Goal: Task Accomplishment & Management: Complete application form

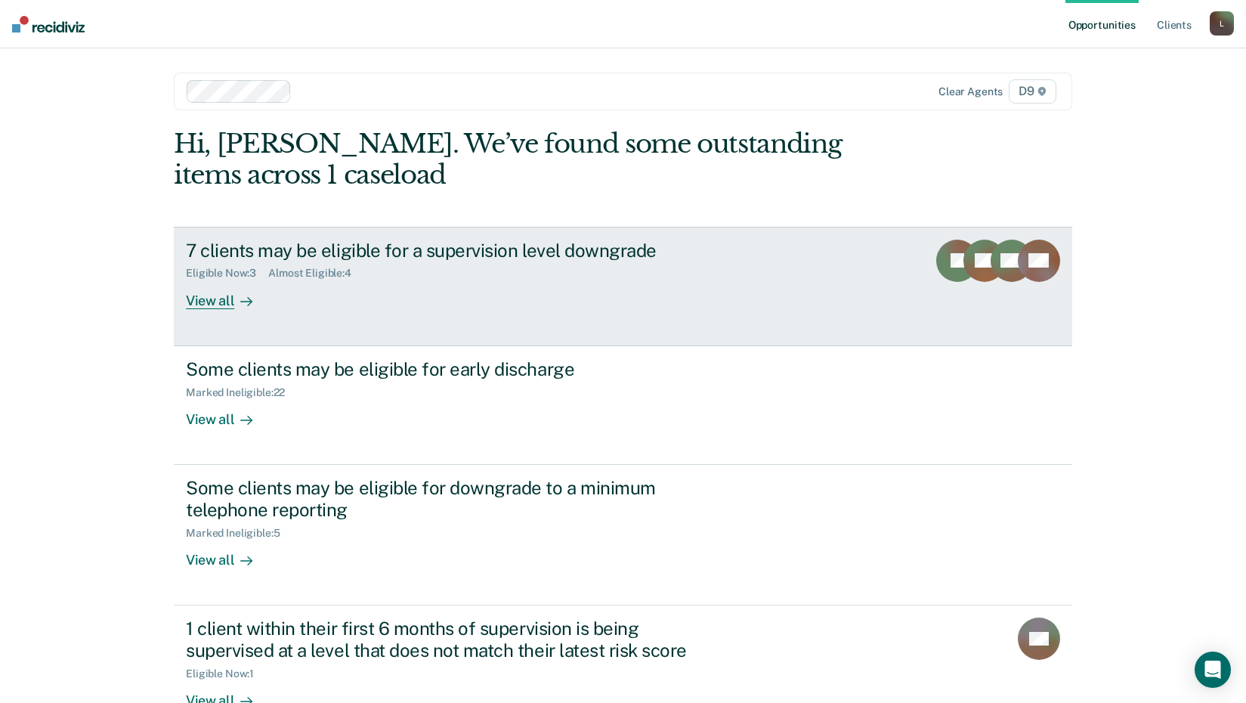
click at [200, 302] on div "View all" at bounding box center [228, 294] width 85 height 29
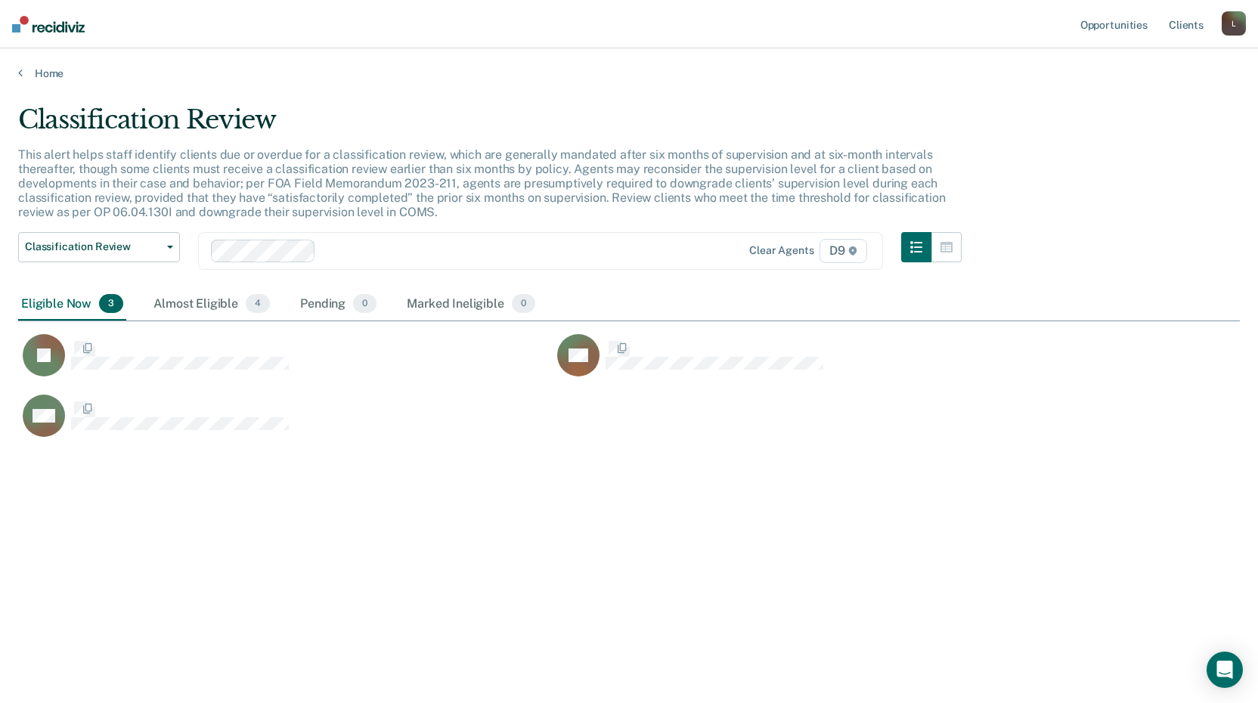
scroll to position [474, 1210]
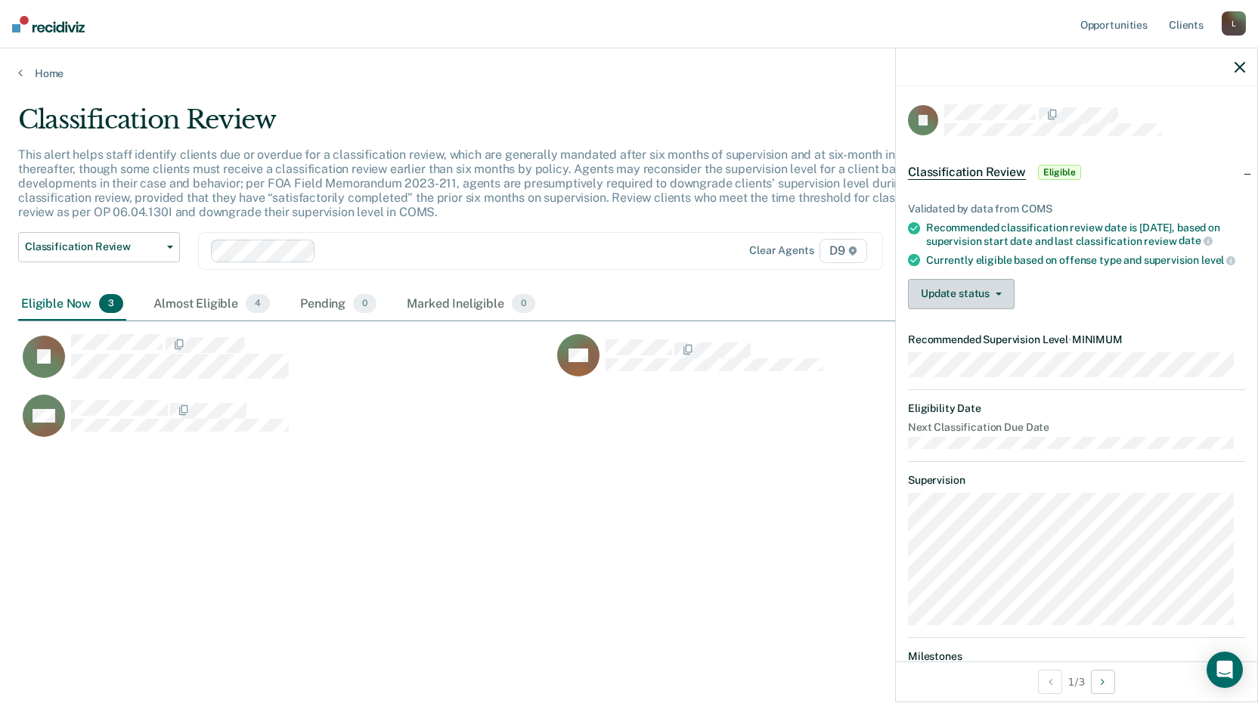
click at [947, 302] on button "Update status" at bounding box center [961, 294] width 107 height 30
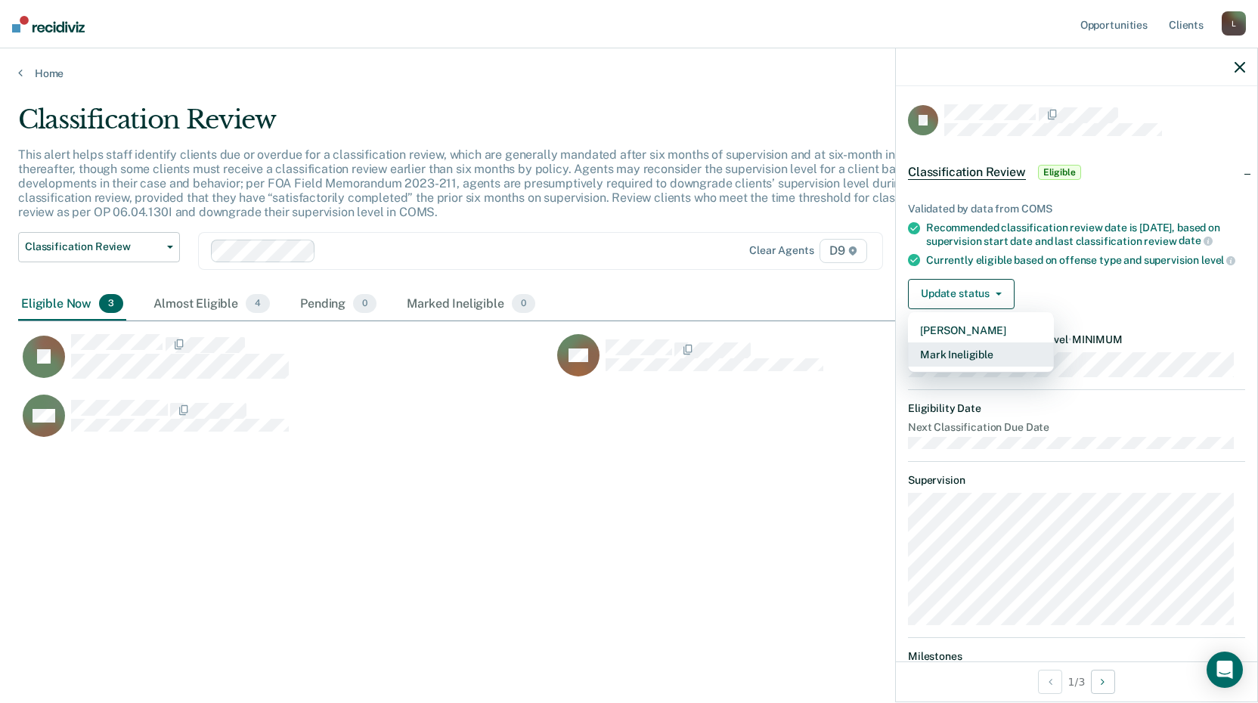
click at [938, 366] on button "Mark Ineligible" at bounding box center [981, 354] width 146 height 24
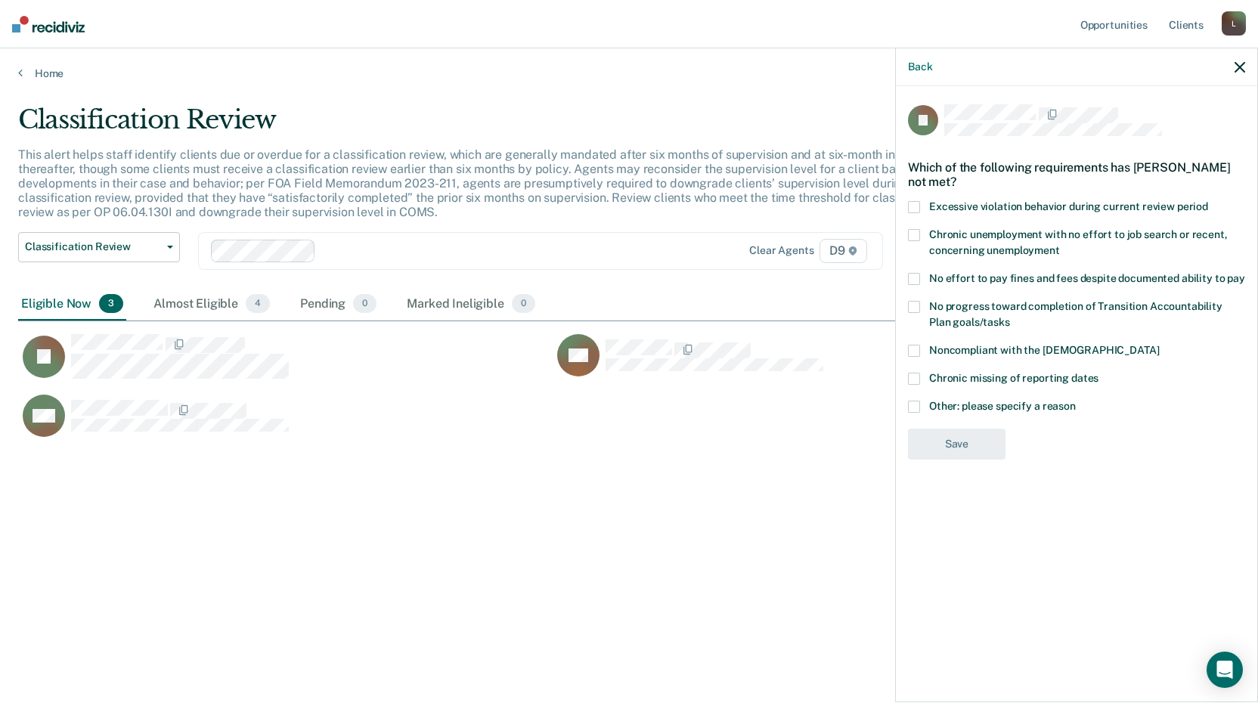
click at [912, 235] on span at bounding box center [914, 235] width 12 height 12
click at [1060, 245] on input "Chronic unemployment with no effort to job search or recent, concerning unemplo…" at bounding box center [1060, 245] width 0 height 0
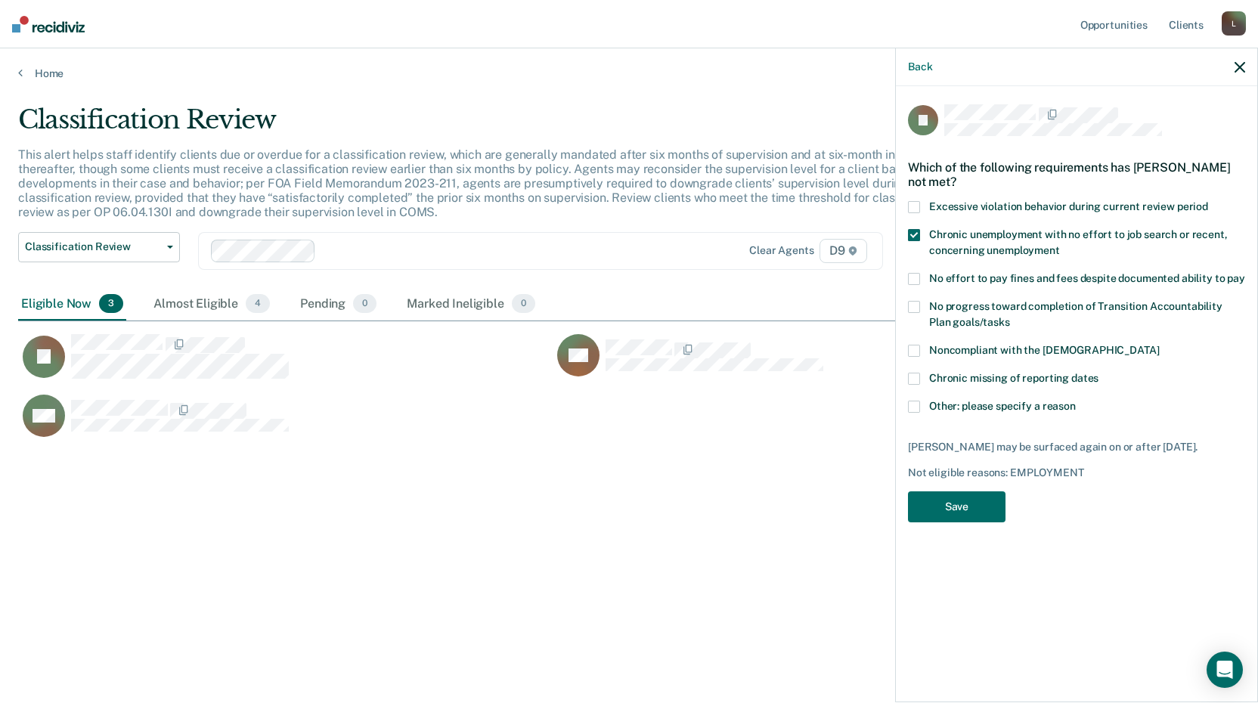
click at [915, 405] on span at bounding box center [914, 407] width 12 height 12
click at [1076, 401] on input "Other: please specify a reason" at bounding box center [1076, 401] width 0 height 0
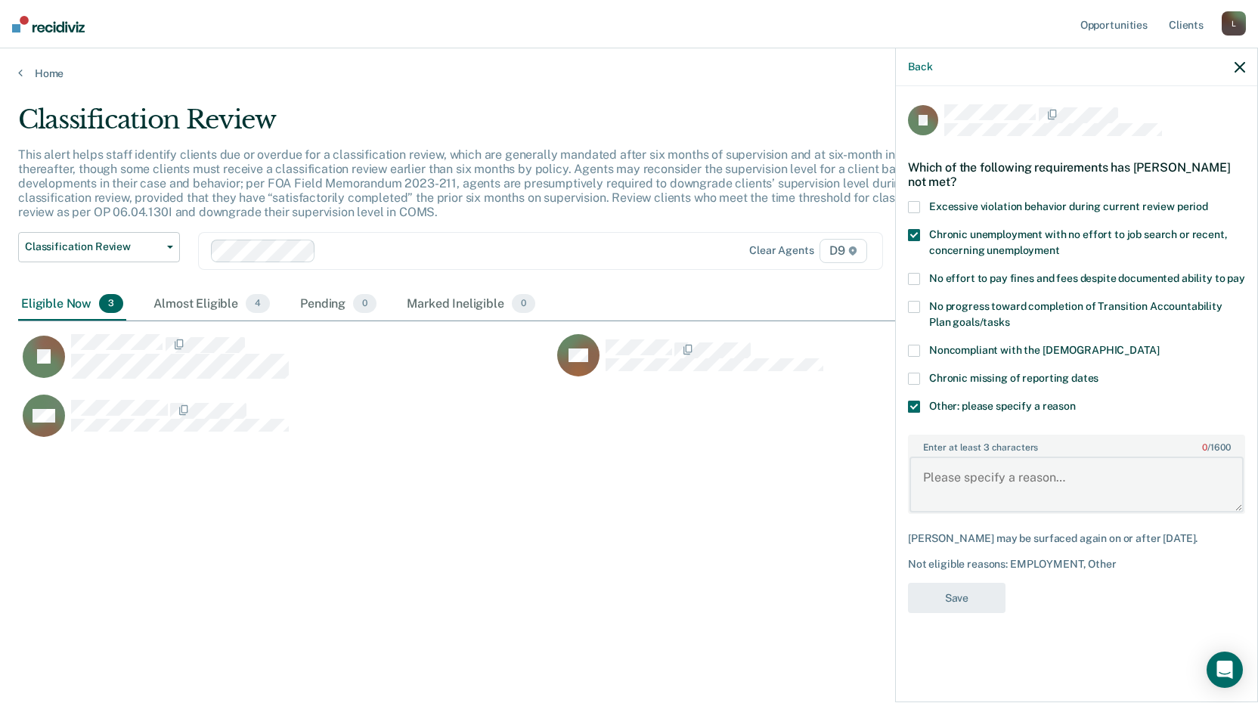
click at [939, 468] on textarea "Enter at least 3 characters 0 / 1600" at bounding box center [1076, 485] width 334 height 56
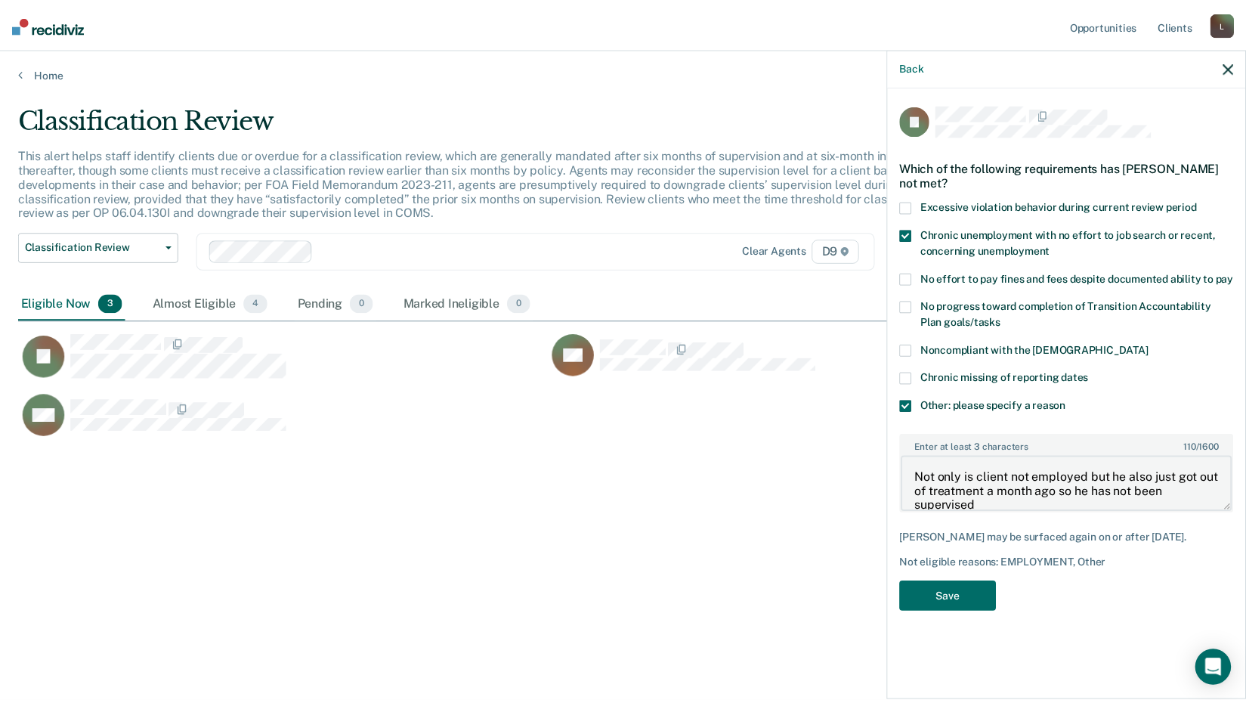
scroll to position [2, 0]
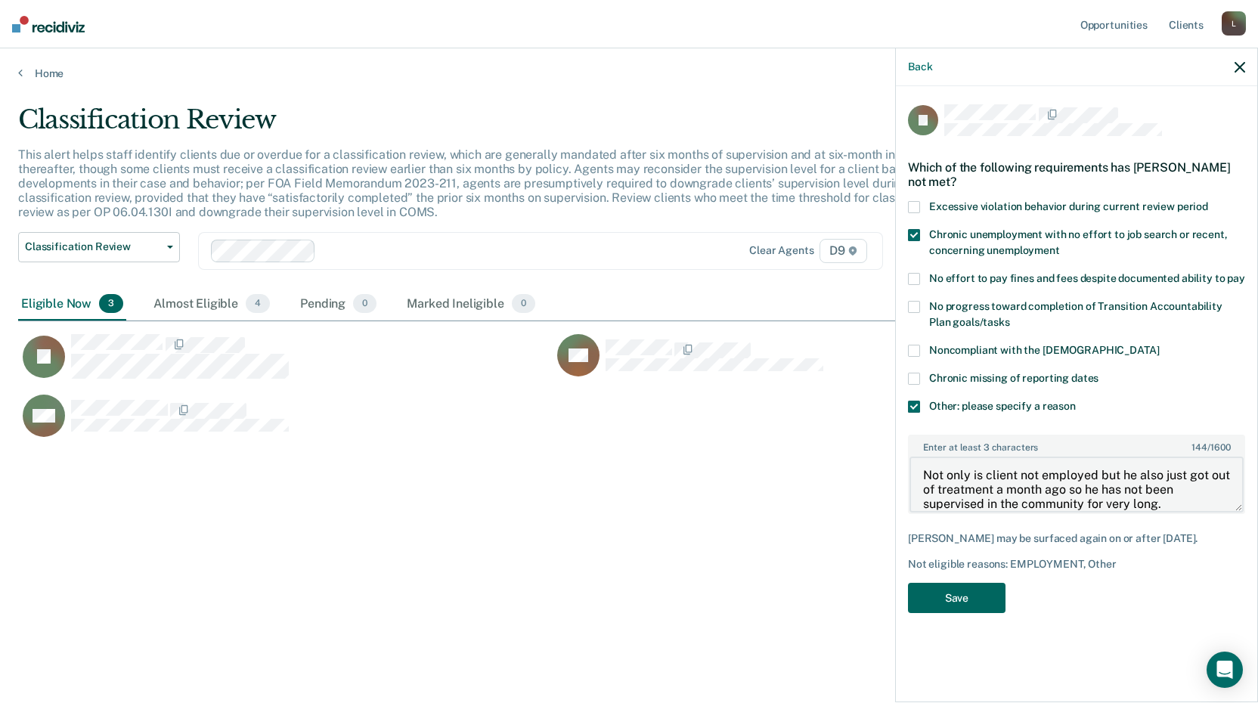
type textarea "Not only is client not employed but he also just got out of treatment a month a…"
click at [930, 587] on button "Save" at bounding box center [957, 598] width 98 height 31
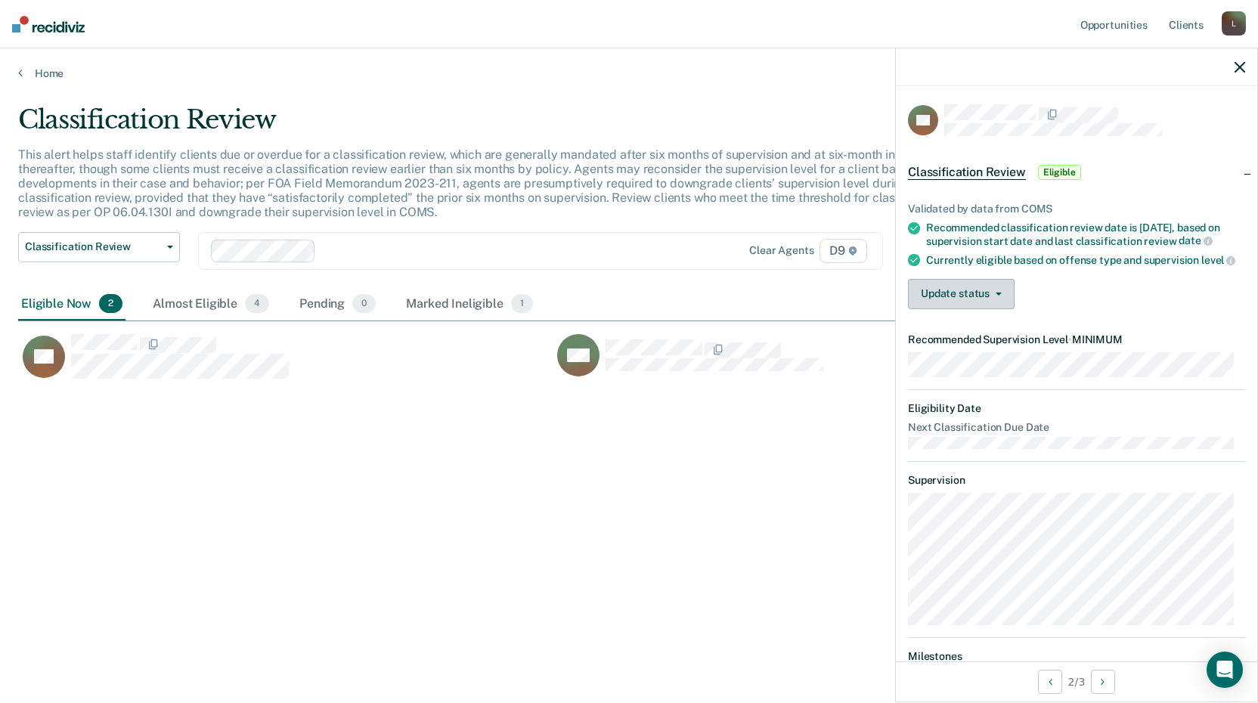
click at [937, 308] on button "Update status" at bounding box center [961, 294] width 107 height 30
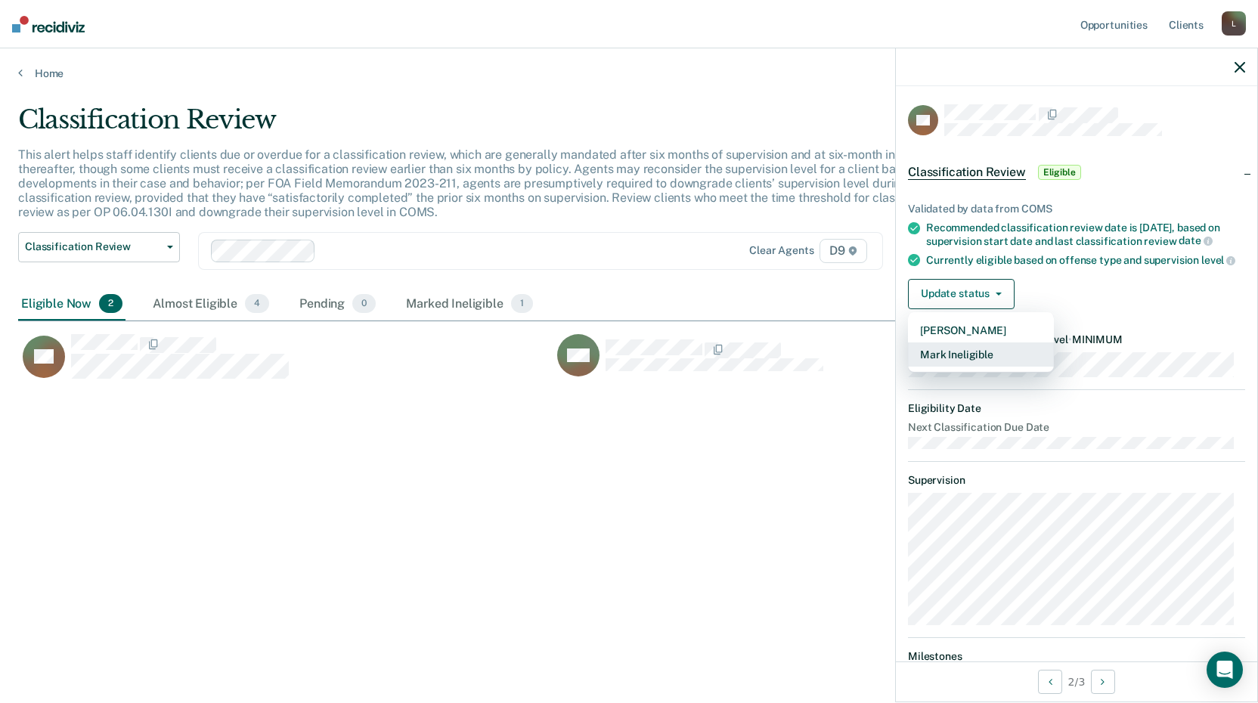
click at [949, 367] on button "Mark Ineligible" at bounding box center [981, 354] width 146 height 24
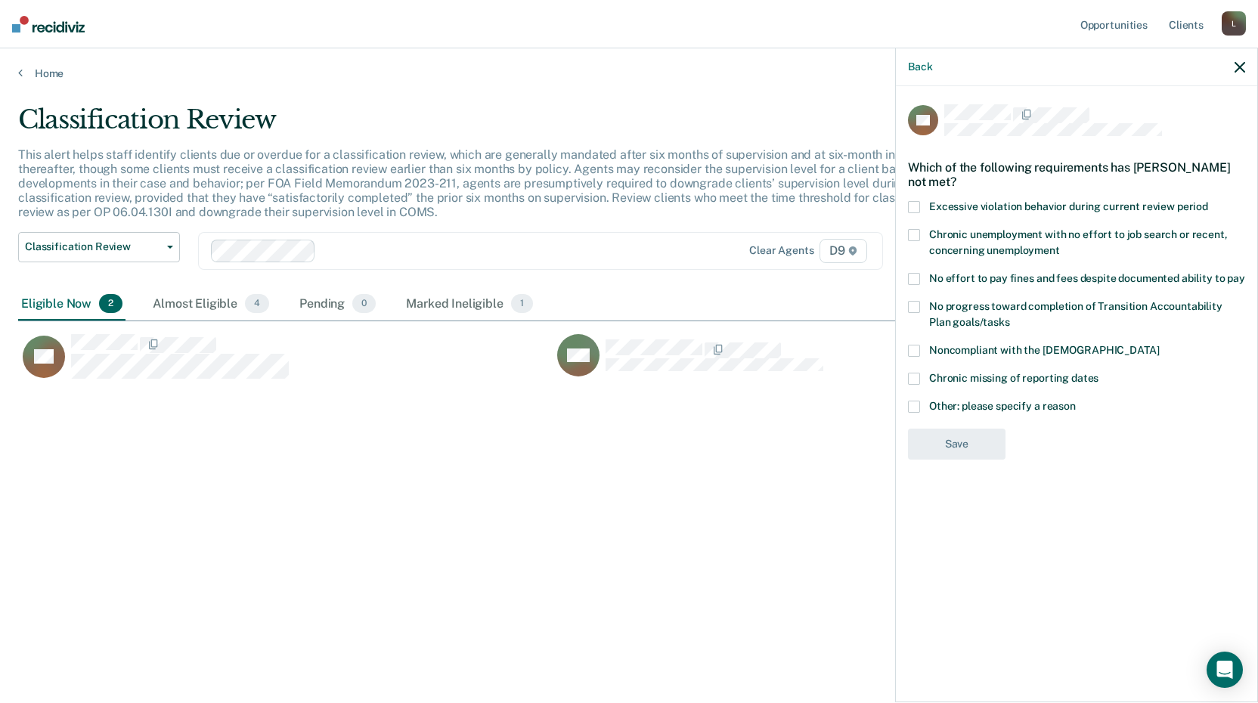
click at [913, 405] on span at bounding box center [914, 407] width 12 height 12
click at [1076, 401] on input "Other: please specify a reason" at bounding box center [1076, 401] width 0 height 0
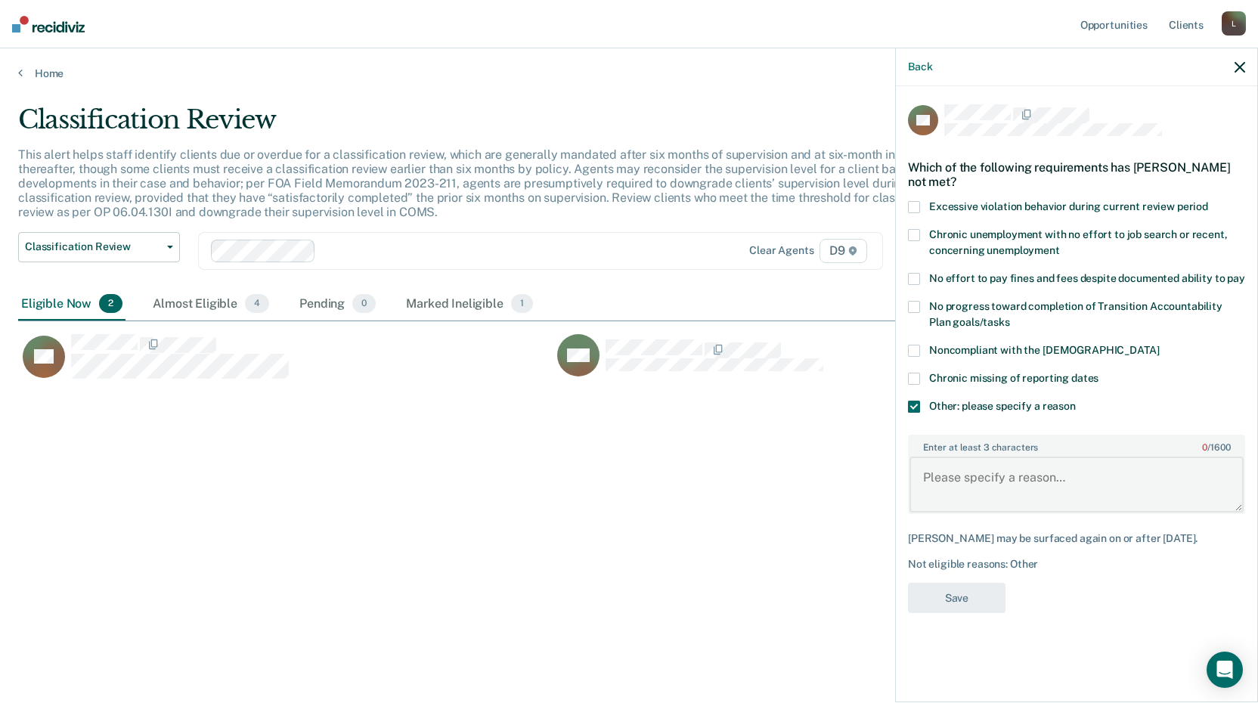
click at [932, 467] on textarea "Enter at least 3 characters 0 / 1600" at bounding box center [1076, 485] width 334 height 56
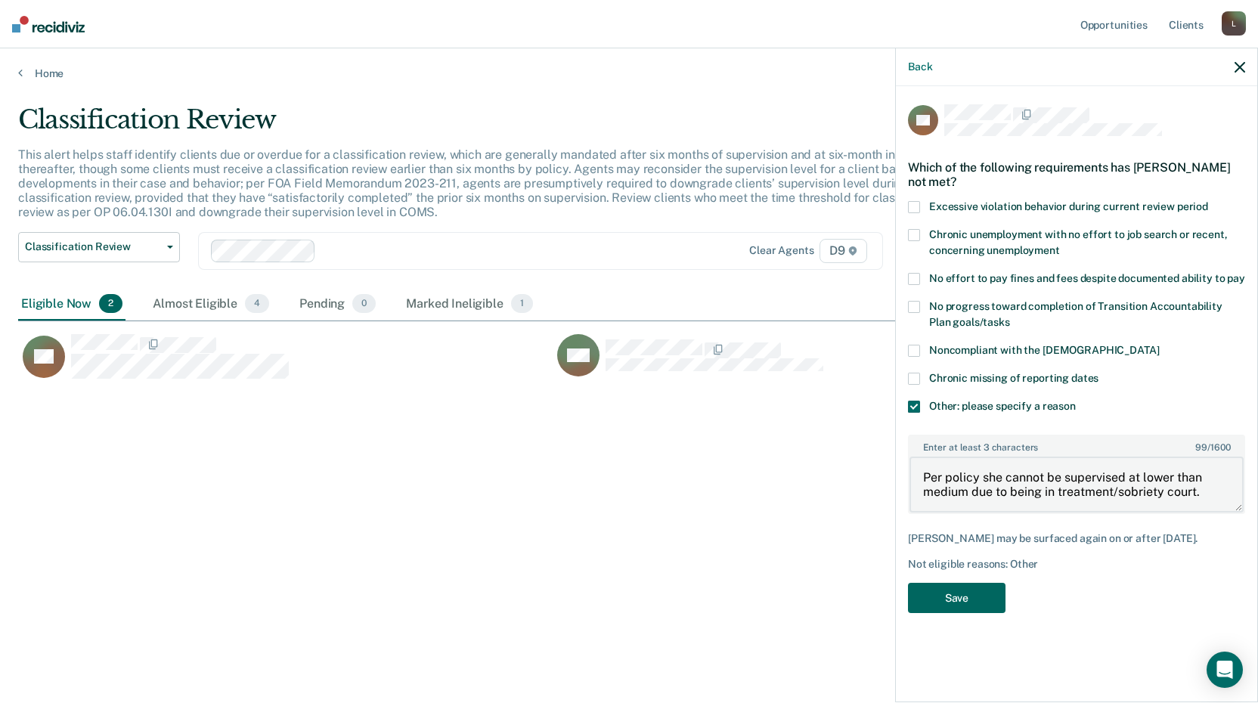
type textarea "Per policy she cannot be supervised at lower than medium due to being in treatm…"
click at [955, 593] on button "Save" at bounding box center [957, 598] width 98 height 31
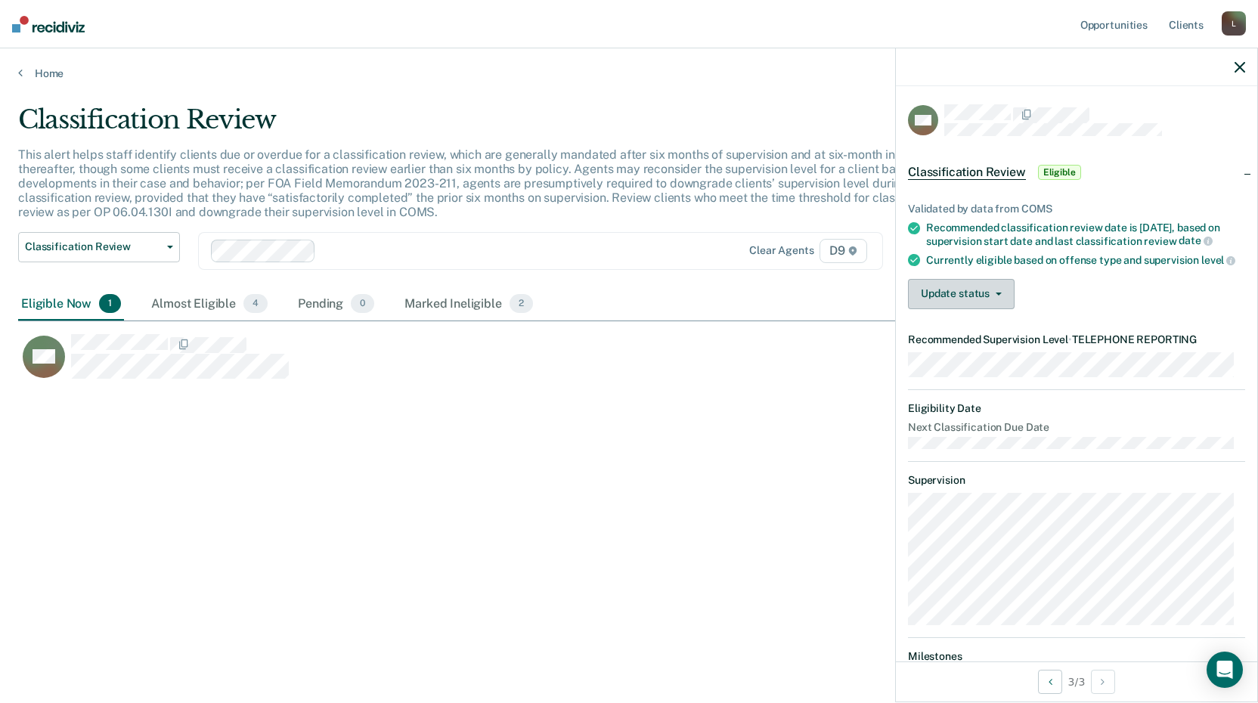
click at [944, 299] on button "Update status" at bounding box center [961, 294] width 107 height 30
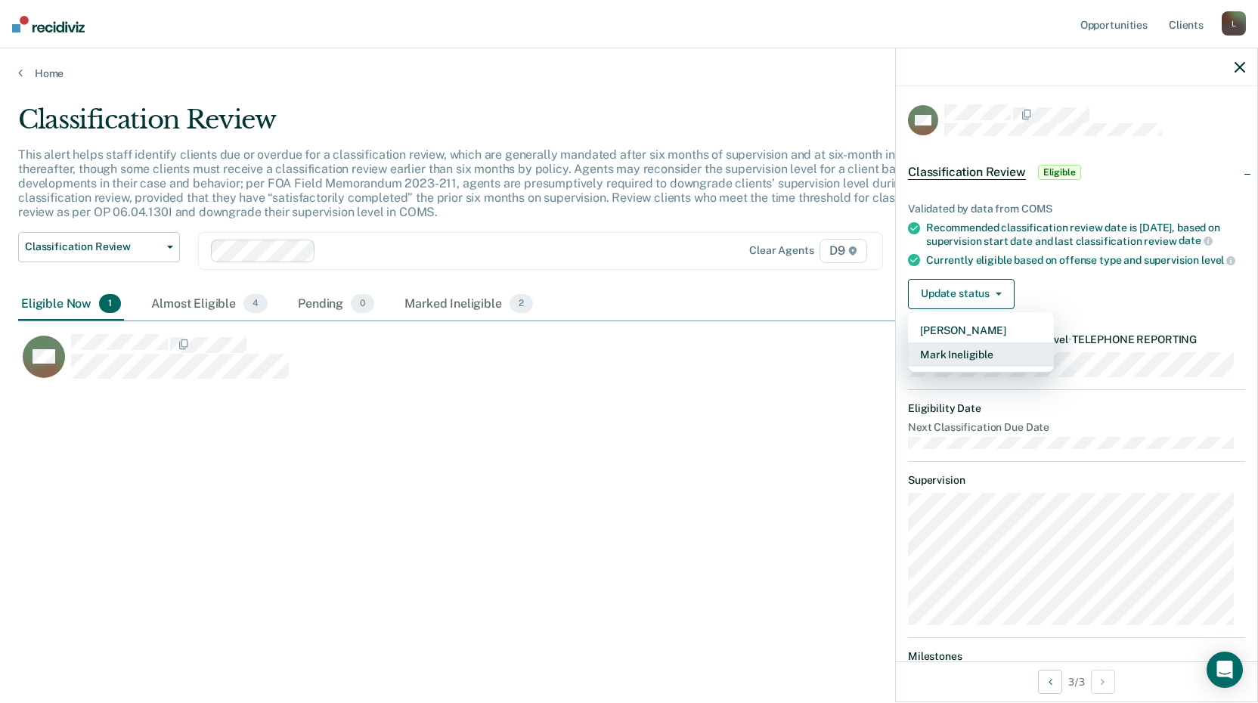
click at [959, 361] on button "Mark Ineligible" at bounding box center [981, 354] width 146 height 24
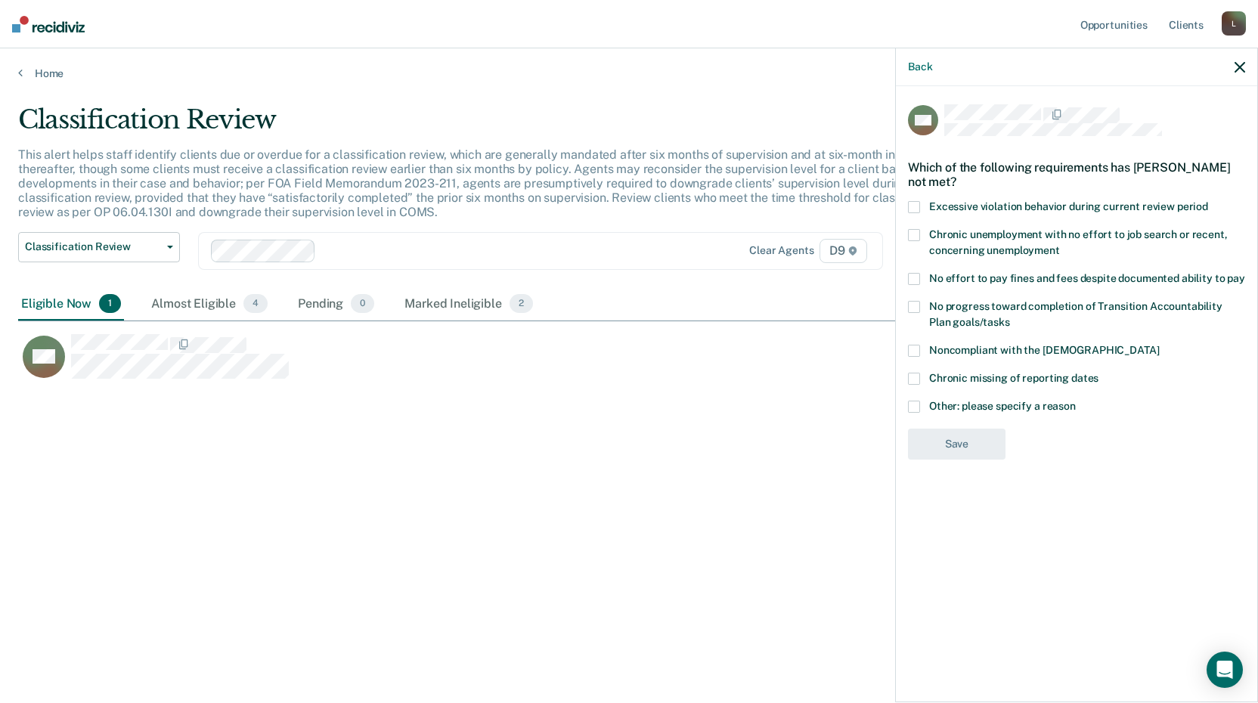
click at [914, 402] on span at bounding box center [914, 407] width 12 height 12
click at [1076, 401] on input "Other: please specify a reason" at bounding box center [1076, 401] width 0 height 0
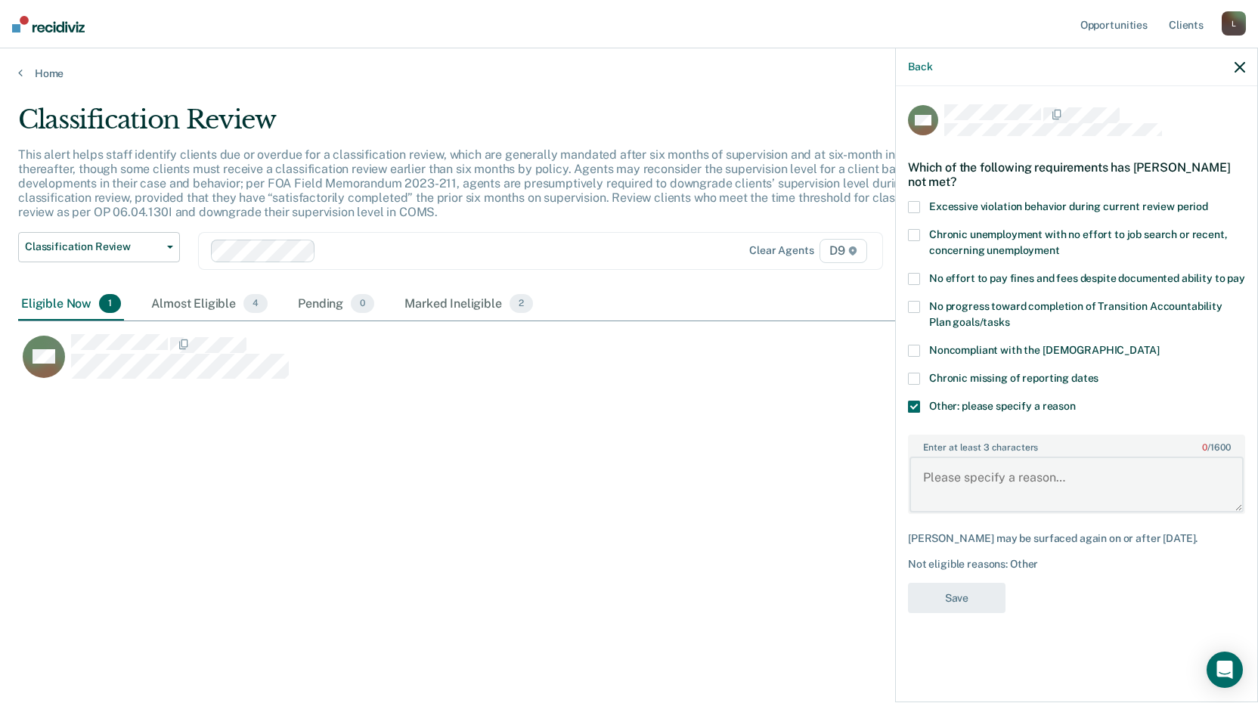
click at [929, 471] on textarea "Enter at least 3 characters 0 / 1600" at bounding box center [1076, 485] width 334 height 56
type textarea "Already being supervised at minimum in person."
click at [940, 598] on button "Save" at bounding box center [957, 598] width 98 height 31
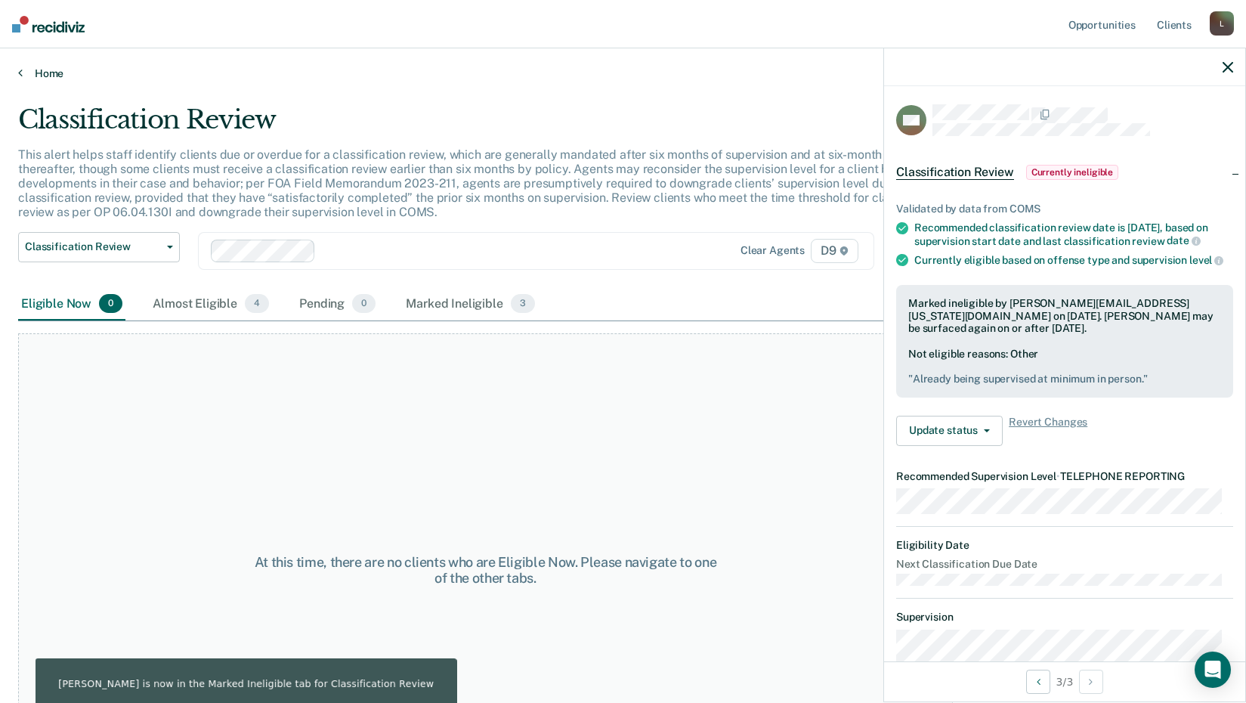
click at [48, 72] on link "Home" at bounding box center [623, 74] width 1210 height 14
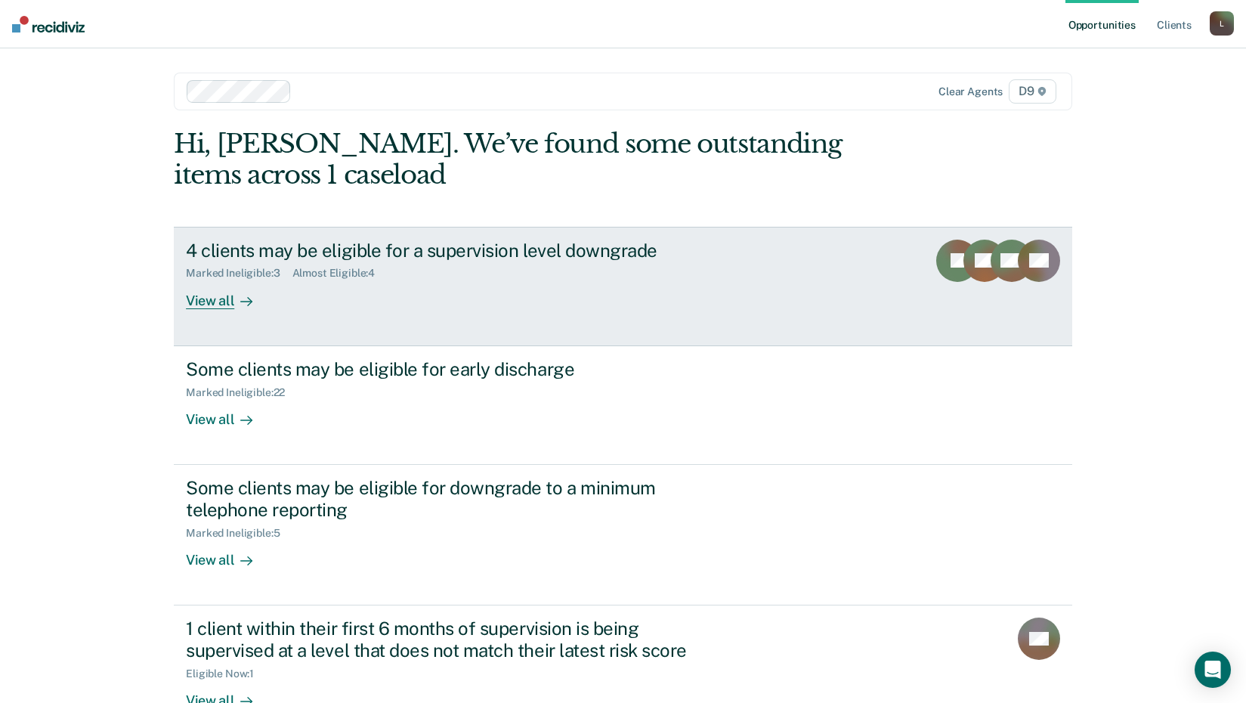
click at [214, 299] on div "View all" at bounding box center [228, 294] width 85 height 29
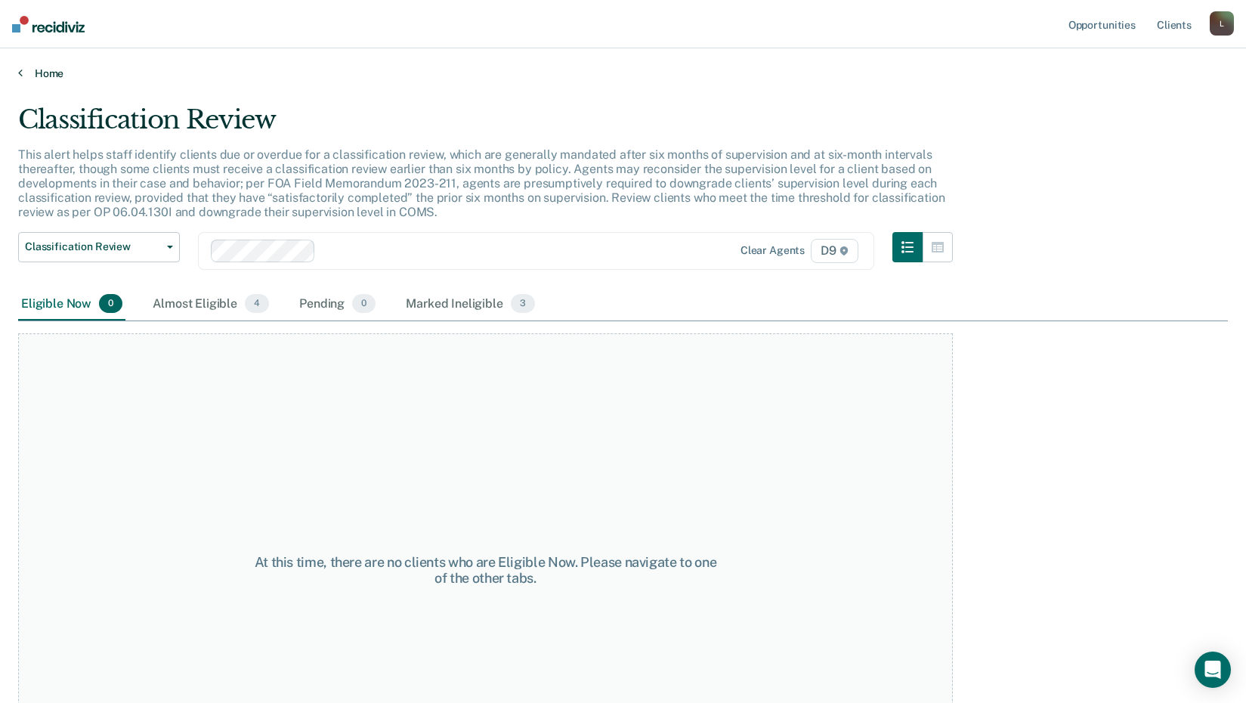
click at [48, 70] on link "Home" at bounding box center [623, 74] width 1210 height 14
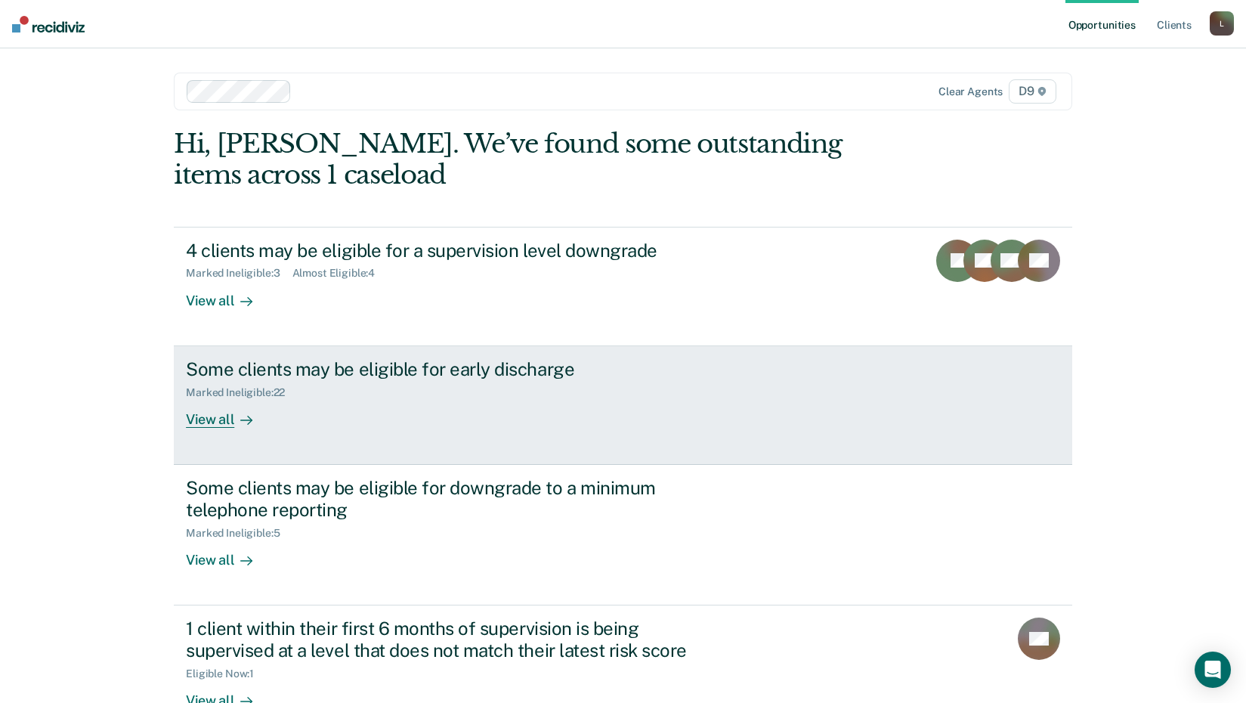
click at [198, 419] on div "View all" at bounding box center [228, 412] width 85 height 29
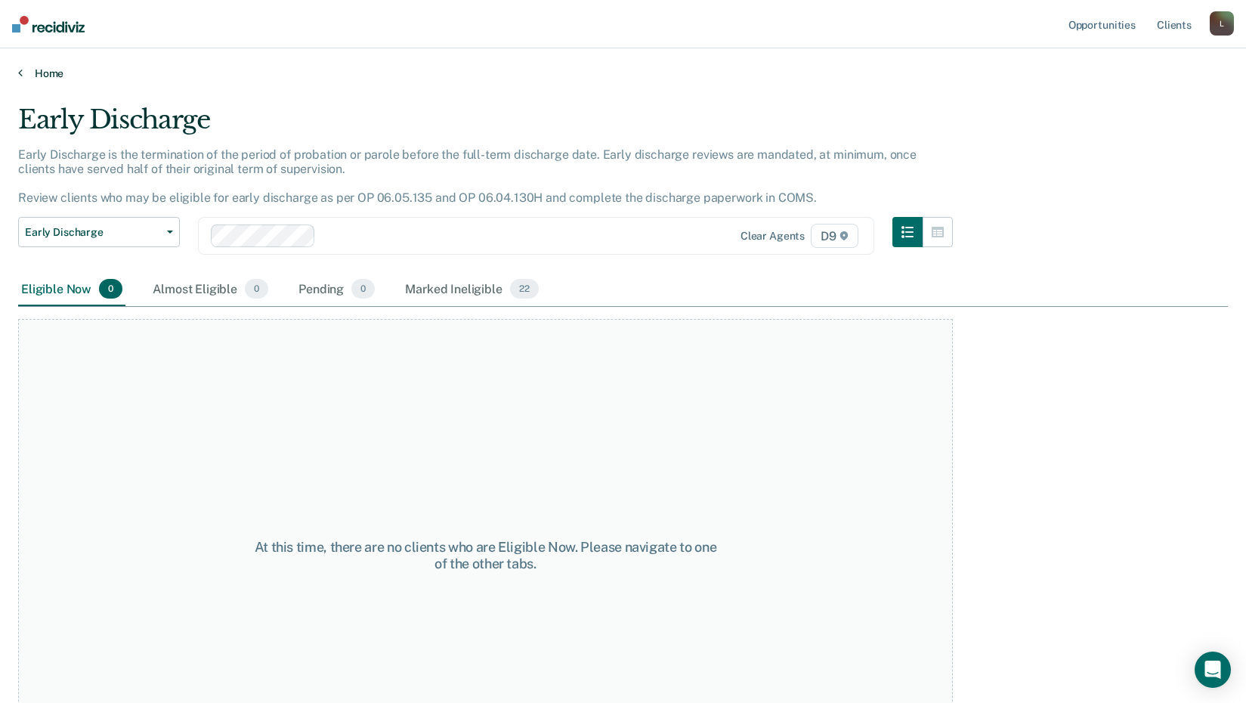
click at [42, 68] on link "Home" at bounding box center [623, 74] width 1210 height 14
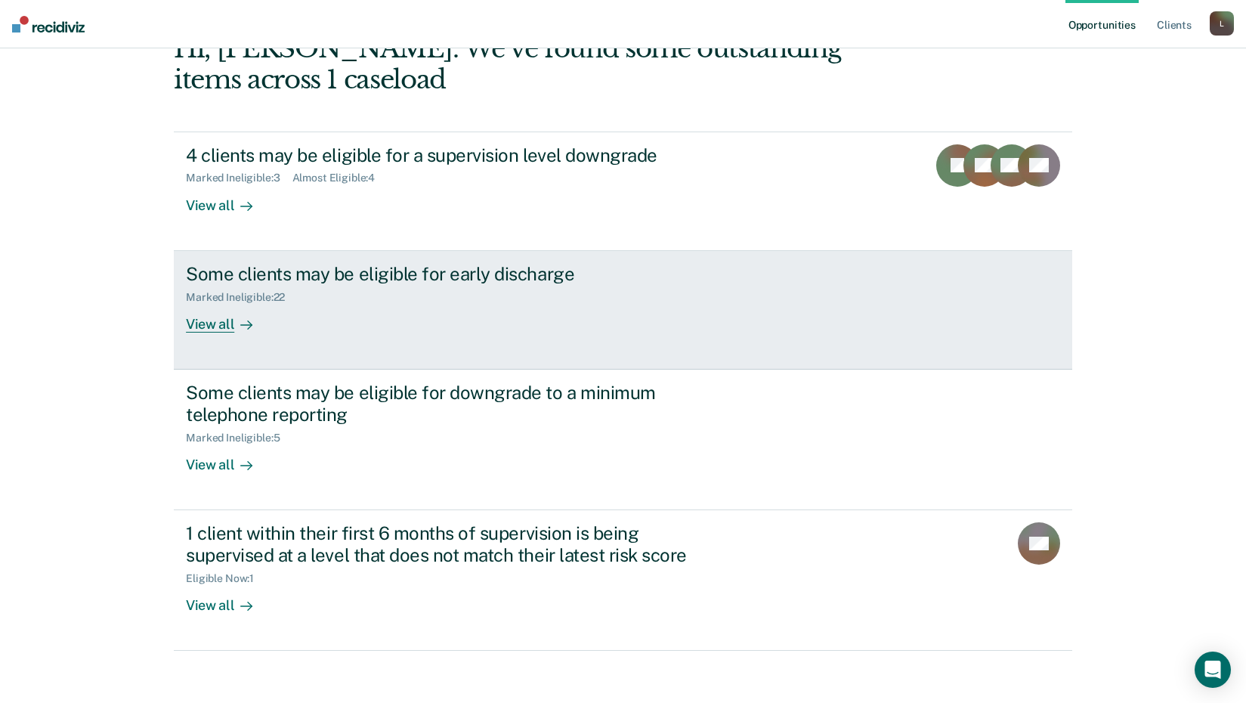
scroll to position [104, 0]
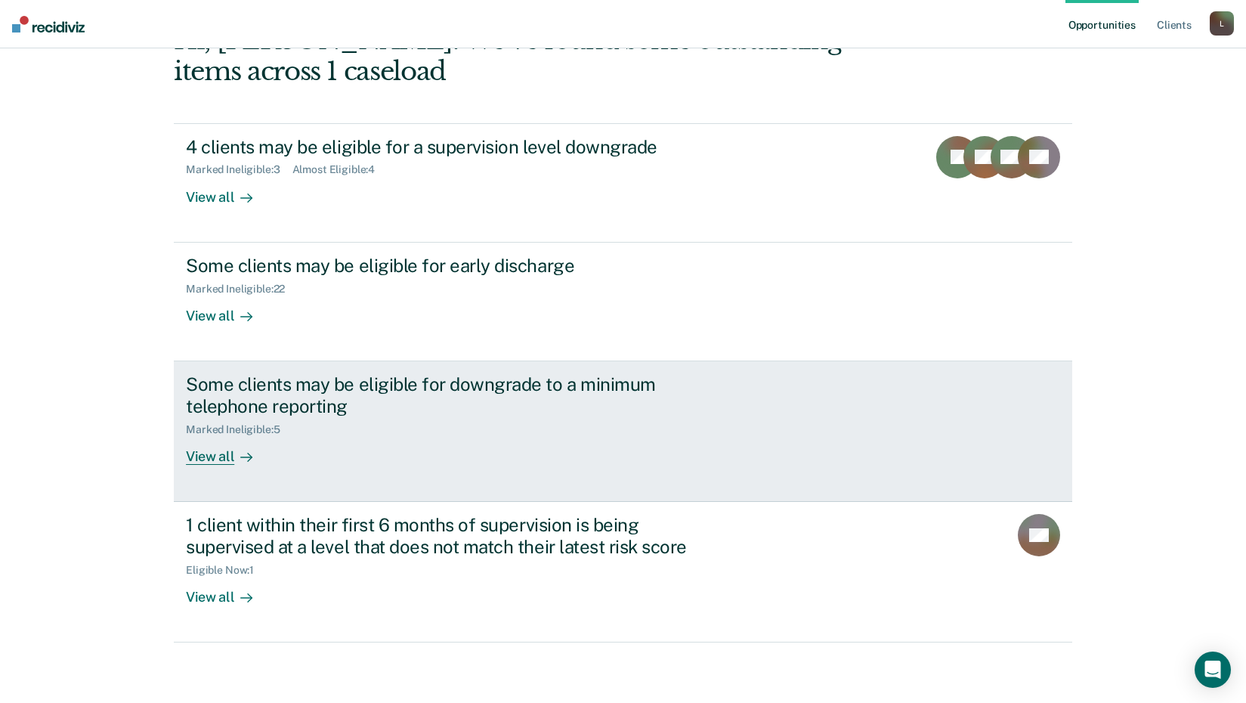
click at [208, 460] on div "View all" at bounding box center [228, 449] width 85 height 29
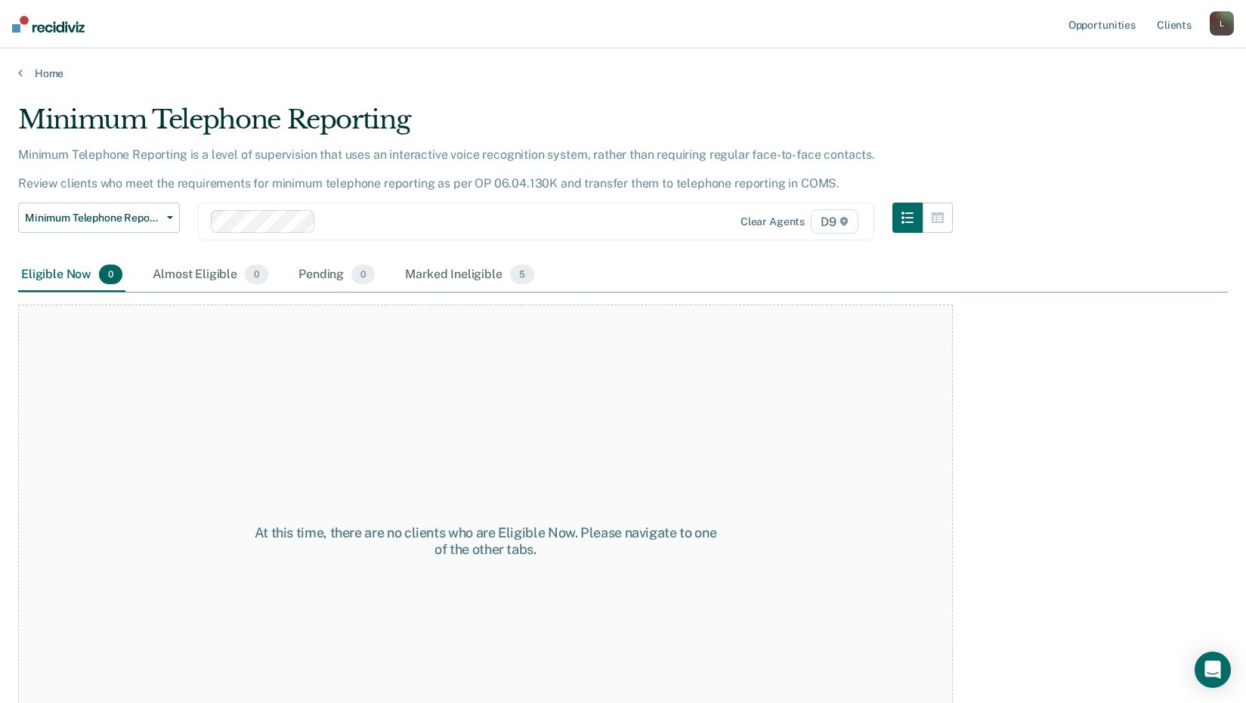
click at [39, 82] on main "Minimum Telephone Reporting Minimum Telephone Reporting is a level of supervisi…" at bounding box center [623, 389] width 1246 height 618
click at [54, 72] on link "Home" at bounding box center [623, 74] width 1210 height 14
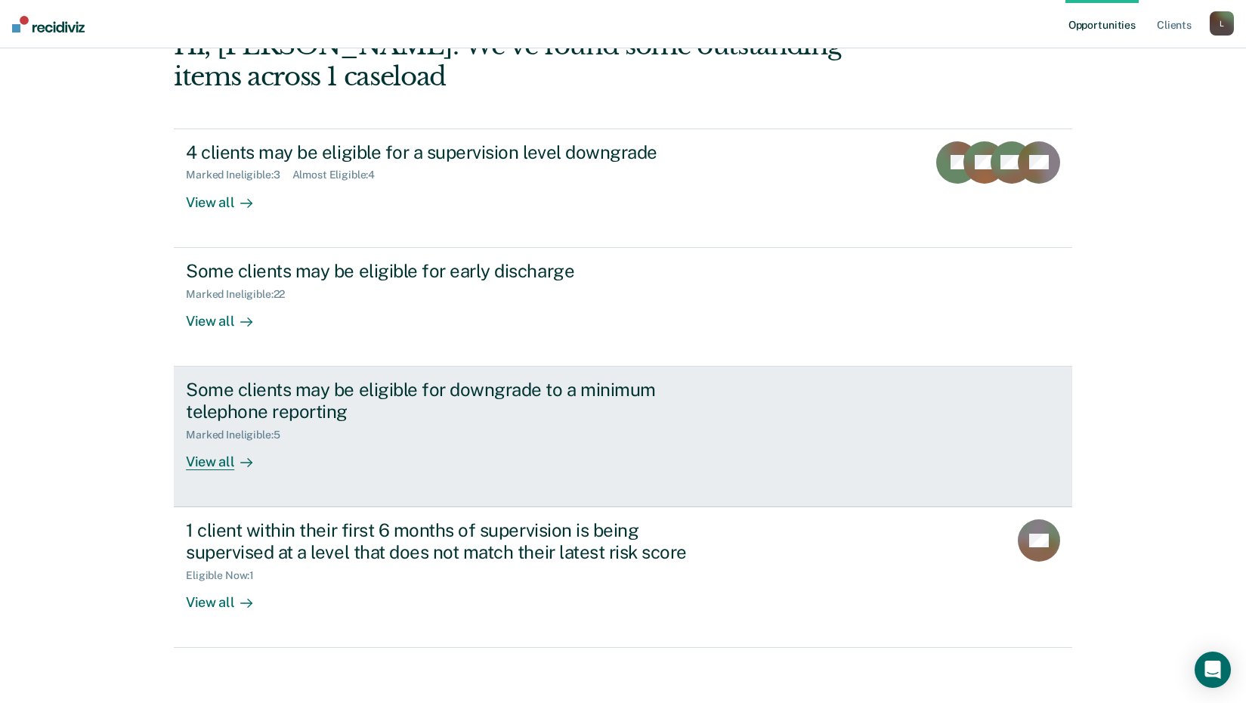
scroll to position [104, 0]
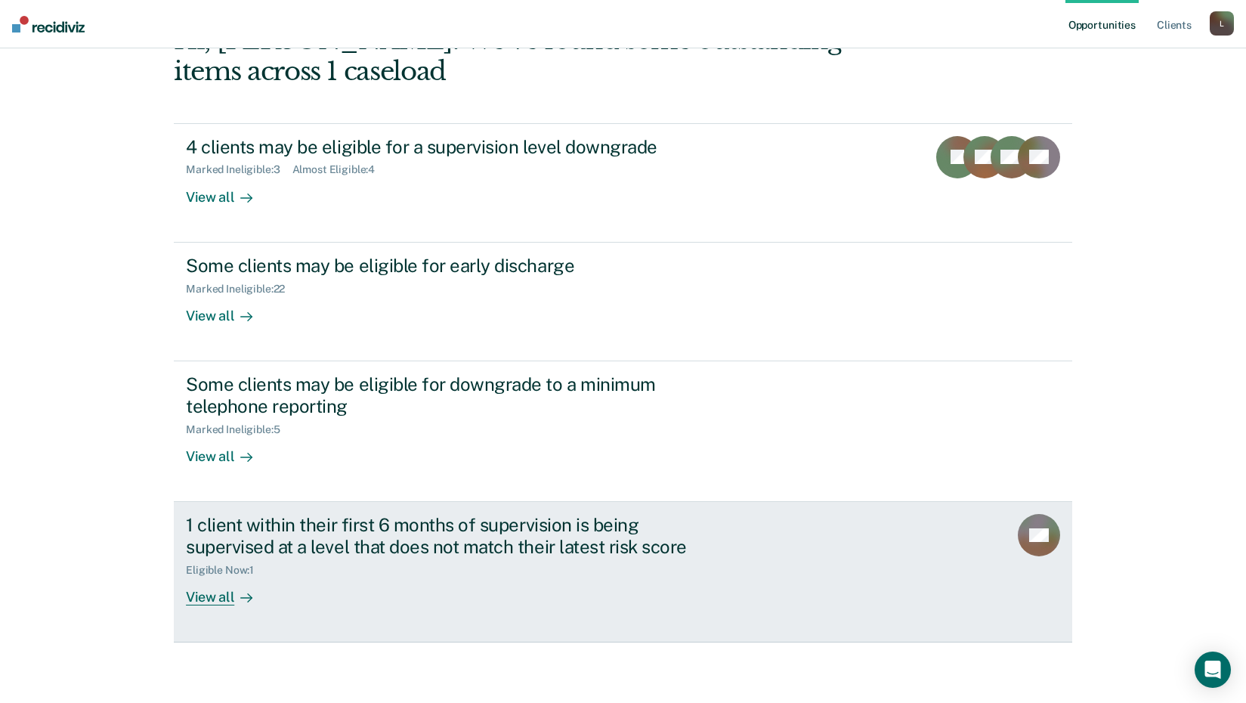
click at [209, 597] on div "View all" at bounding box center [228, 590] width 85 height 29
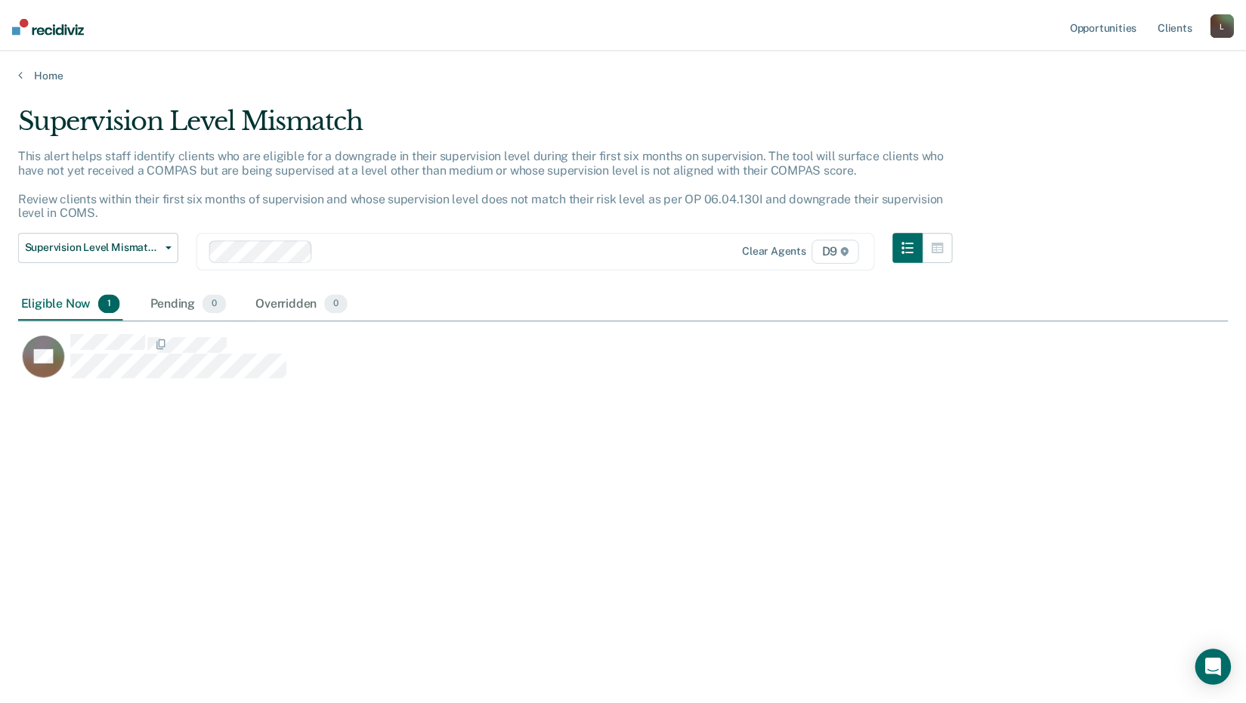
scroll to position [474, 1210]
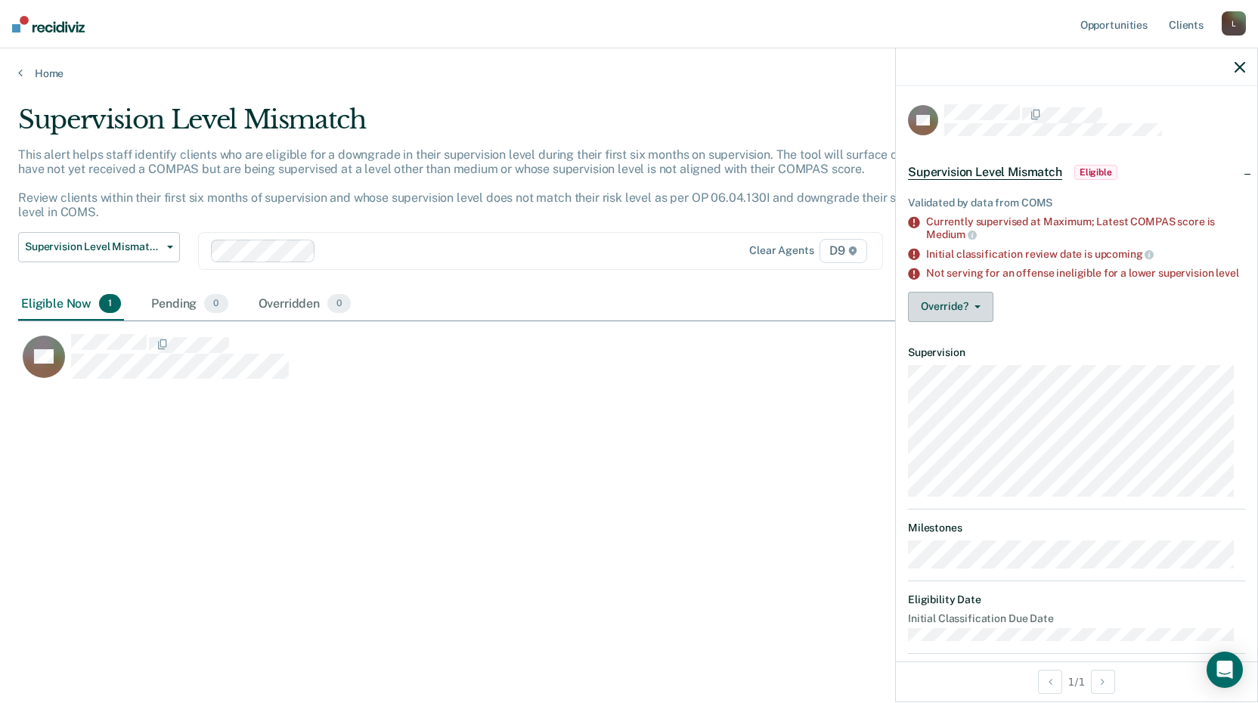
click at [977, 308] on icon "button" at bounding box center [977, 306] width 6 height 3
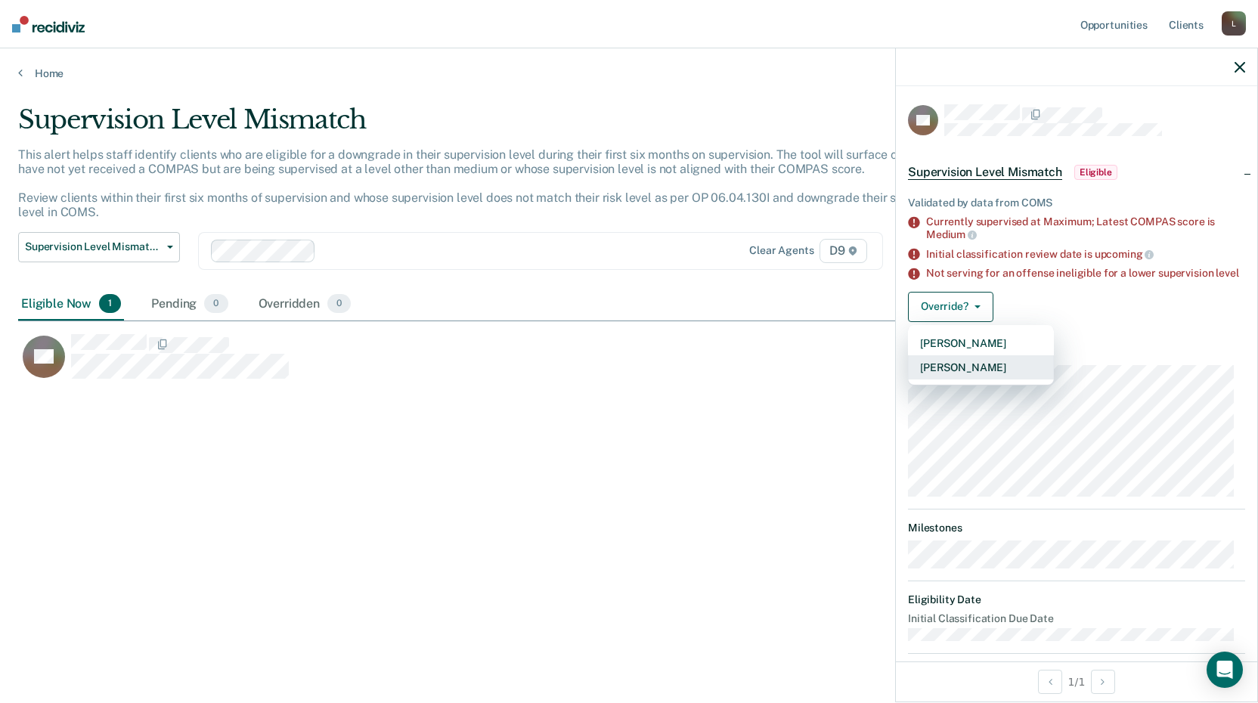
click at [982, 375] on button "[PERSON_NAME]" at bounding box center [981, 367] width 146 height 24
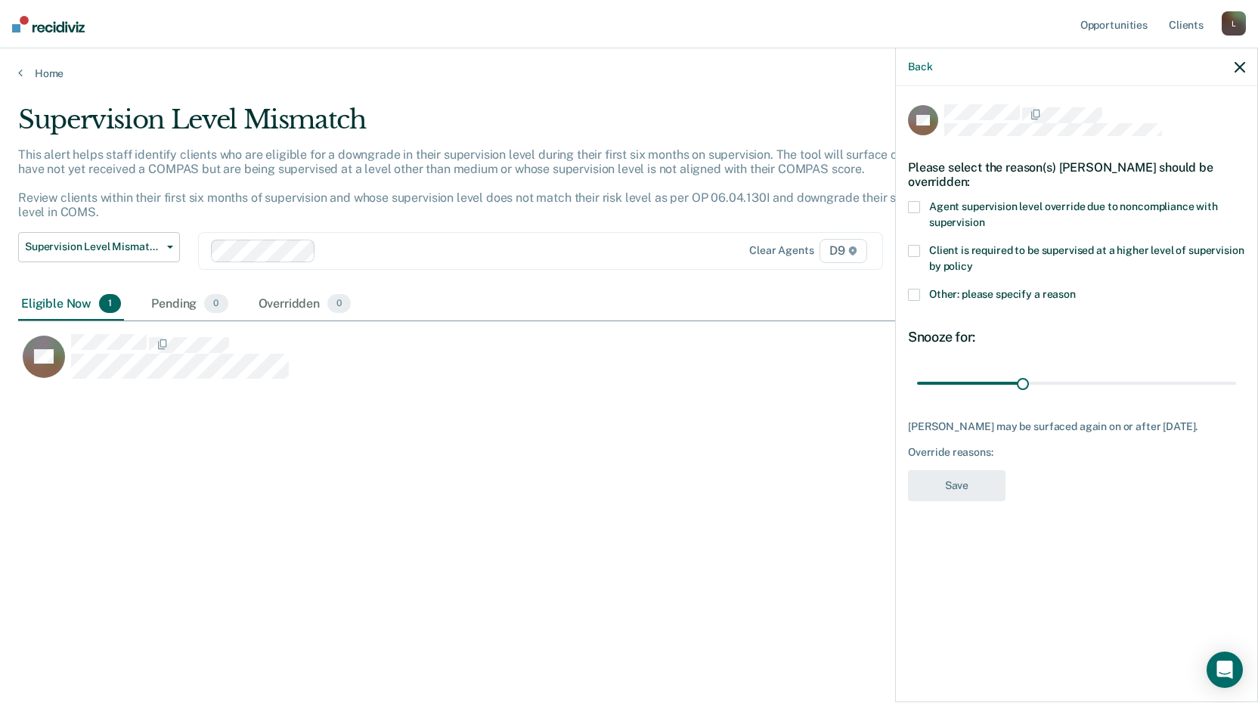
click at [912, 247] on span at bounding box center [914, 251] width 12 height 12
click at [973, 261] on input "Client is required to be supervised at a higher level of supervision by policy" at bounding box center [973, 261] width 0 height 0
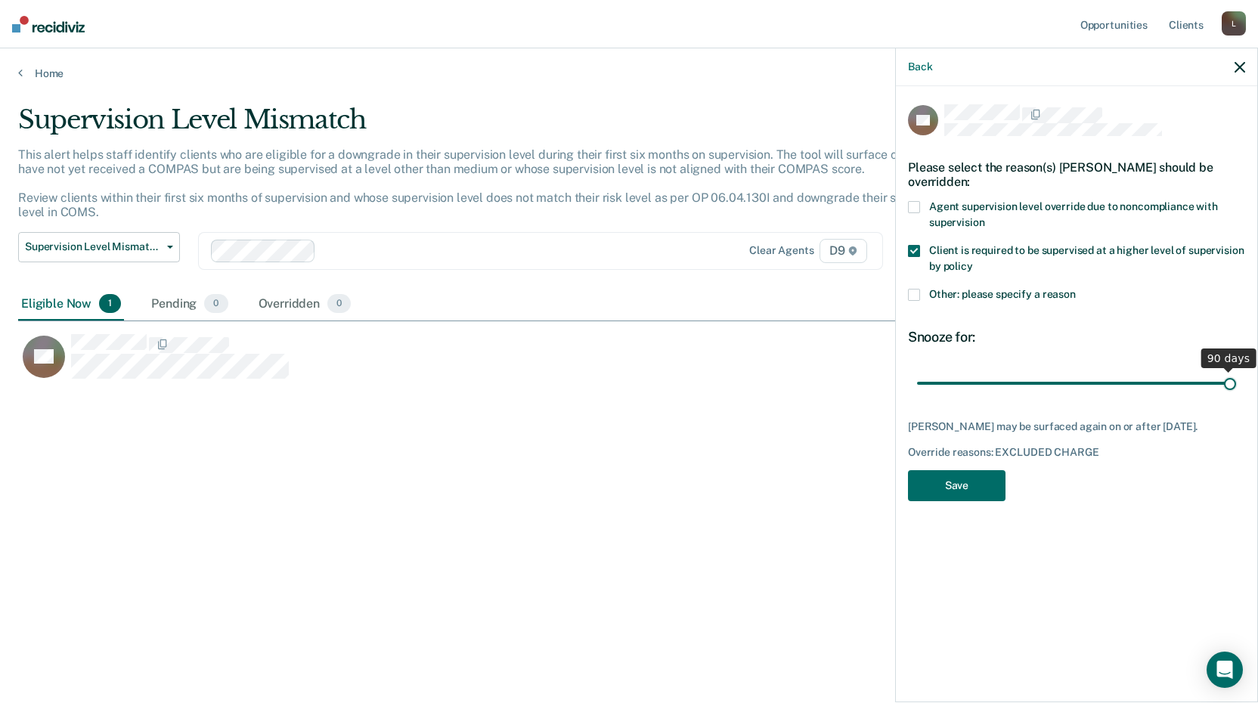
drag, startPoint x: 1022, startPoint y: 381, endPoint x: 1254, endPoint y: 392, distance: 232.3
type input "90"
click at [1236, 392] on input "range" at bounding box center [1076, 383] width 319 height 26
click at [983, 479] on button "Save" at bounding box center [957, 485] width 98 height 31
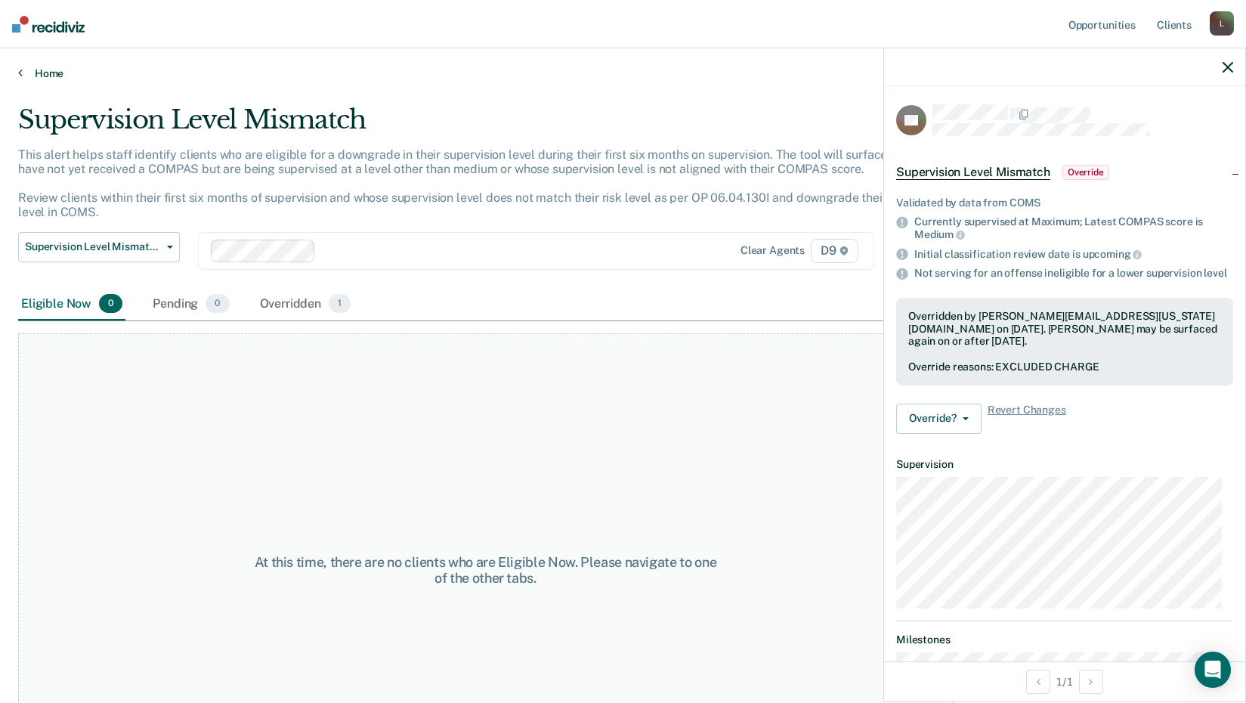
click at [33, 68] on link "Home" at bounding box center [623, 74] width 1210 height 14
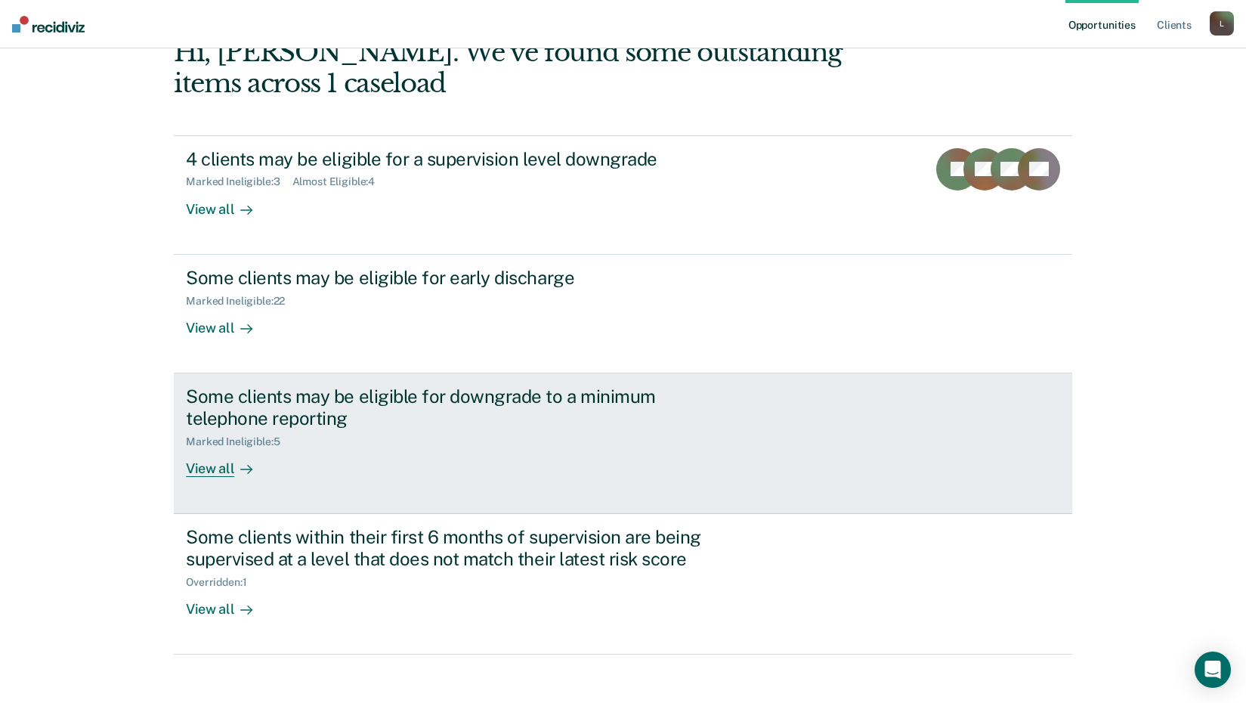
scroll to position [104, 0]
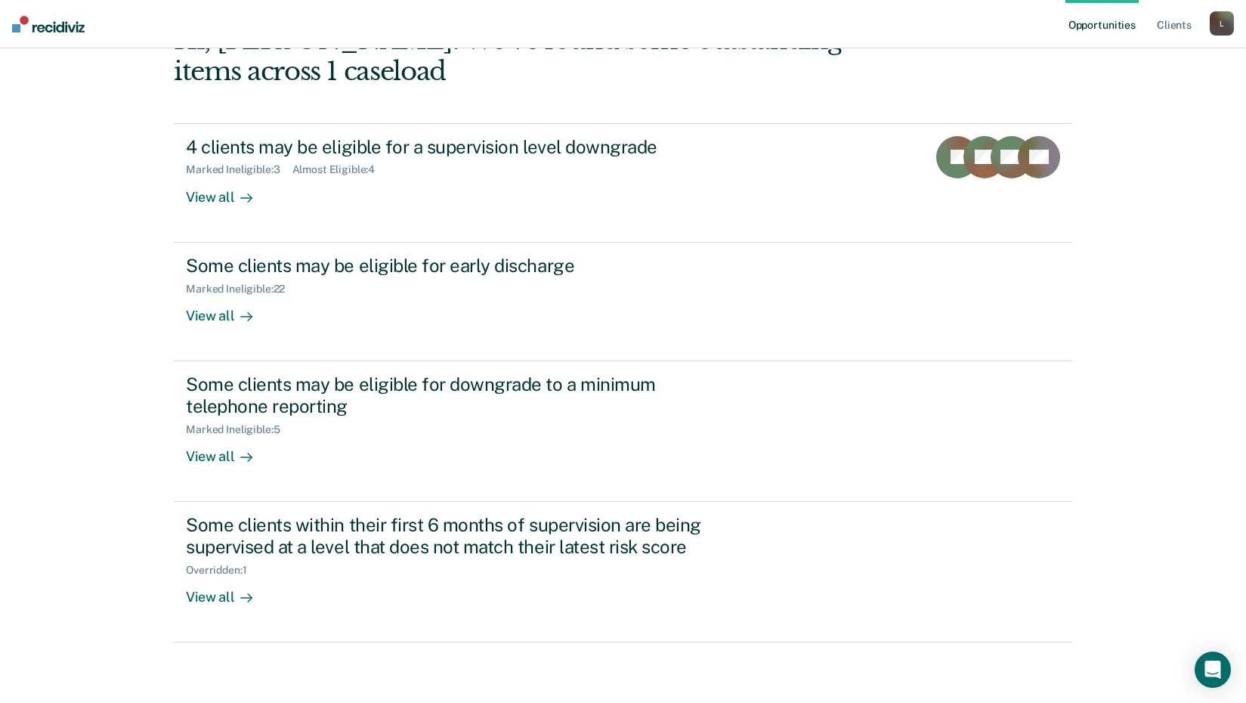
drag, startPoint x: 1094, startPoint y: 149, endPoint x: 1102, endPoint y: 95, distance: 54.3
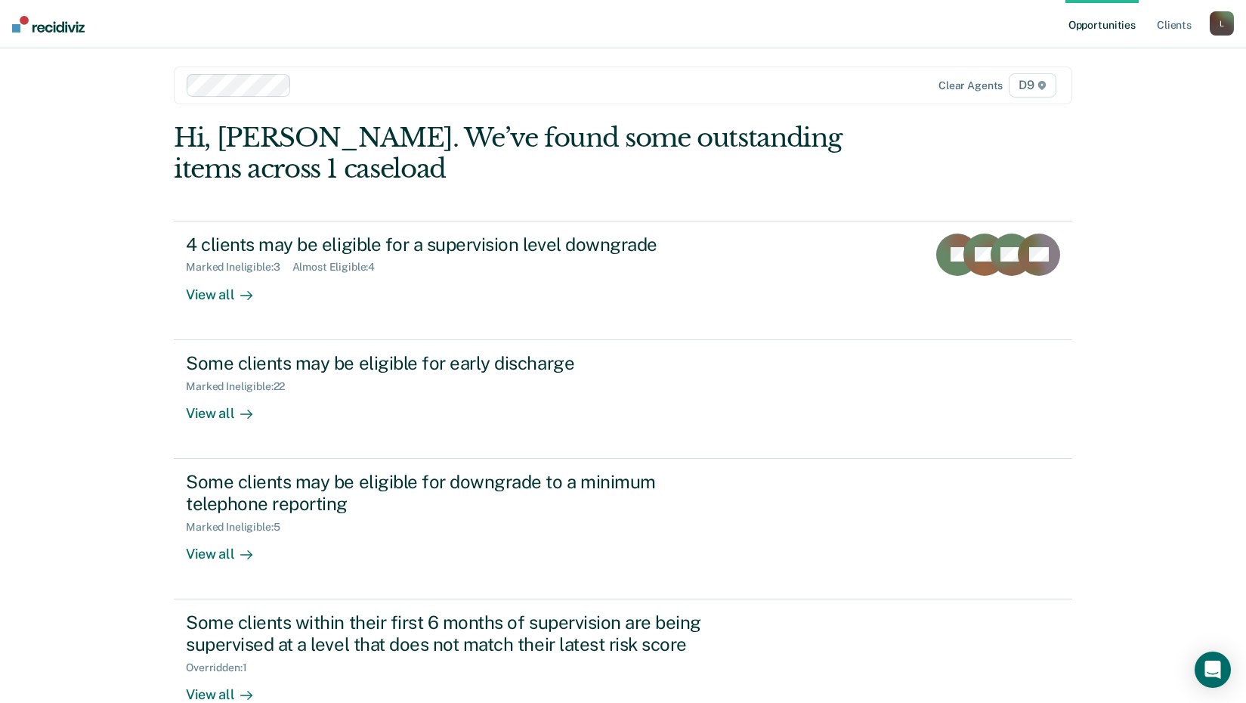
scroll to position [0, 0]
